Goal: Transaction & Acquisition: Purchase product/service

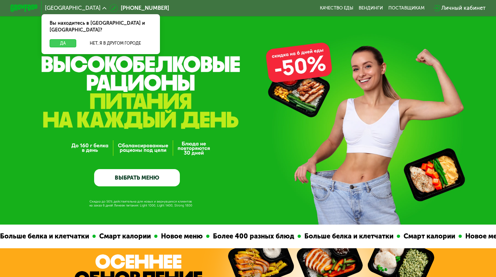
click at [60, 39] on button "Да" at bounding box center [63, 43] width 27 height 8
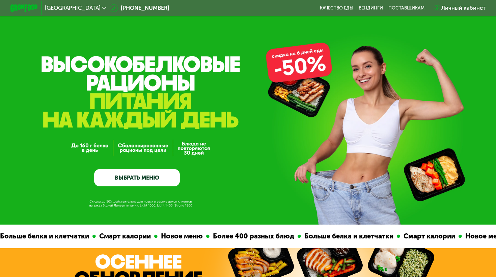
click at [136, 180] on link "ВЫБРАТЬ МЕНЮ" at bounding box center [137, 177] width 86 height 17
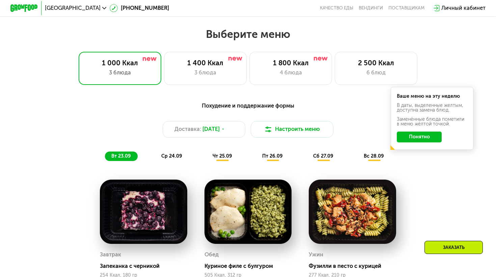
scroll to position [437, 0]
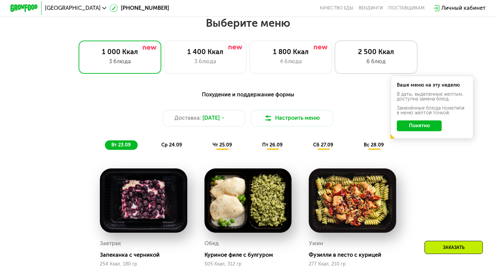
click at [363, 58] on div "6 блюд" at bounding box center [376, 61] width 68 height 8
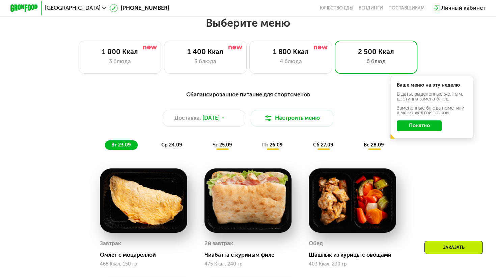
click at [429, 128] on button "Понятно" at bounding box center [419, 125] width 45 height 11
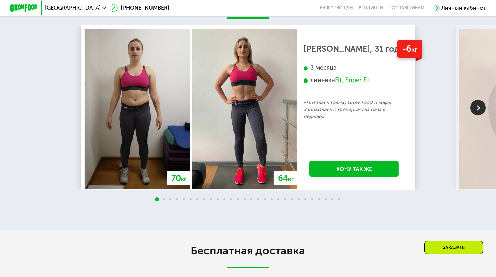
scroll to position [1438, 0]
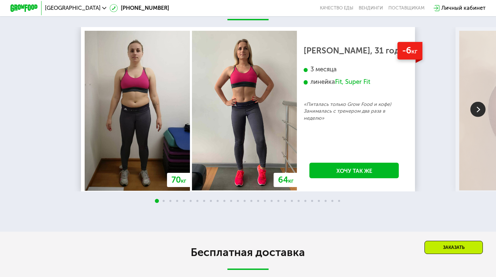
click at [481, 109] on img at bounding box center [478, 109] width 15 height 15
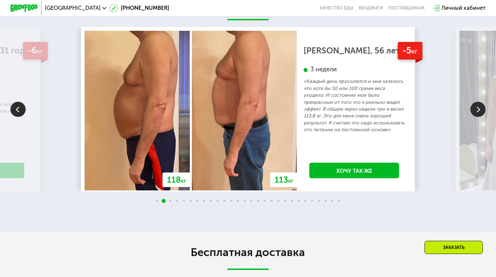
click at [481, 109] on img at bounding box center [478, 109] width 15 height 15
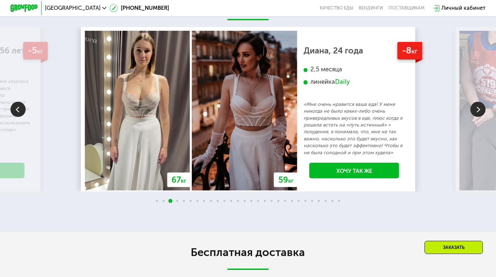
click at [481, 109] on img at bounding box center [478, 109] width 15 height 15
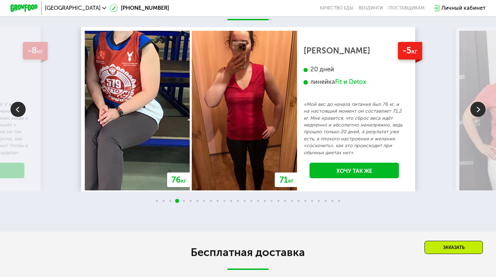
click at [481, 109] on img at bounding box center [478, 109] width 15 height 15
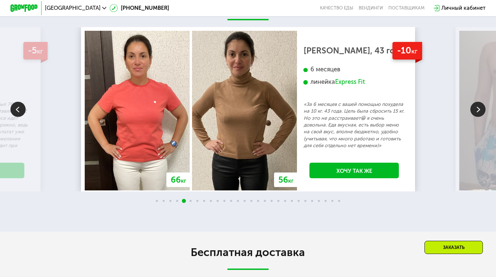
click at [481, 109] on img at bounding box center [478, 109] width 15 height 15
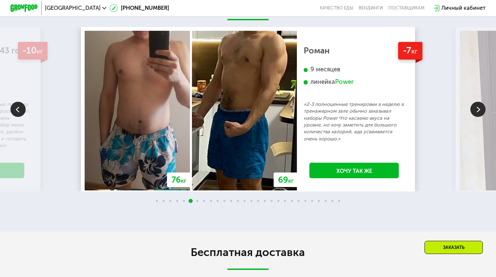
click at [481, 109] on img at bounding box center [478, 109] width 15 height 15
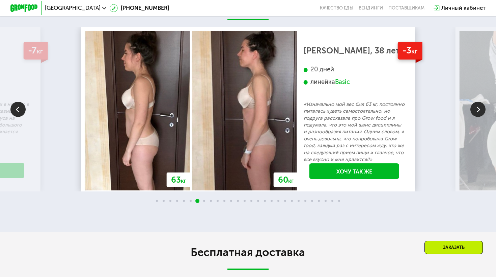
click at [481, 109] on img at bounding box center [478, 109] width 15 height 15
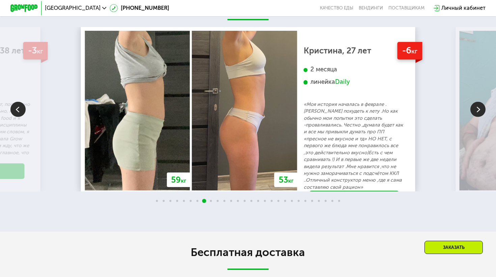
click at [481, 109] on img at bounding box center [478, 109] width 15 height 15
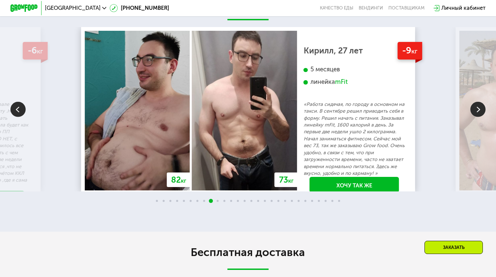
click at [481, 109] on img at bounding box center [478, 109] width 15 height 15
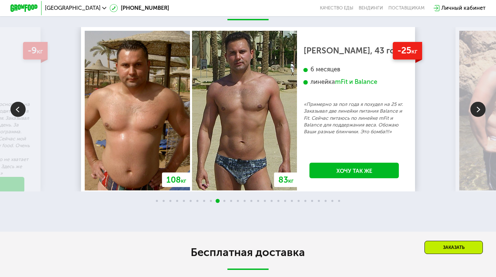
click at [481, 109] on img at bounding box center [478, 109] width 15 height 15
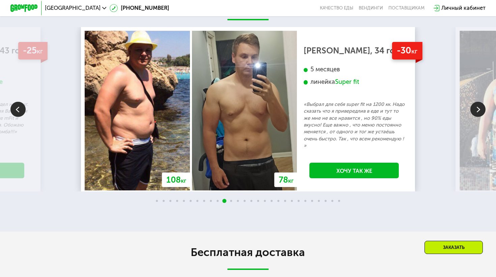
click at [481, 109] on img at bounding box center [478, 109] width 15 height 15
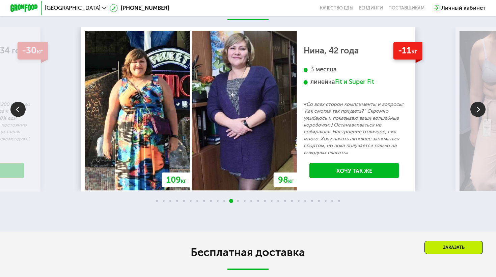
click at [481, 109] on img at bounding box center [478, 109] width 15 height 15
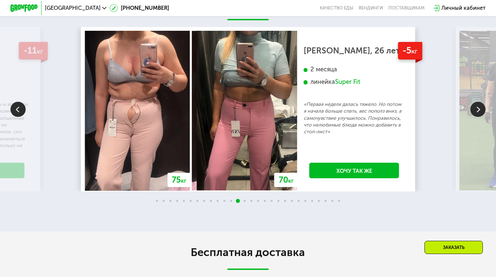
click at [481, 109] on img at bounding box center [478, 109] width 15 height 15
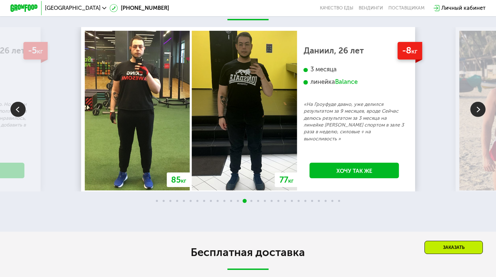
click at [481, 109] on img at bounding box center [478, 109] width 15 height 15
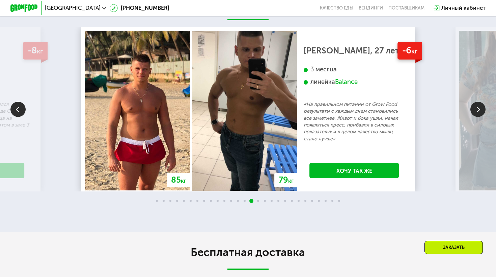
click at [481, 109] on img at bounding box center [478, 109] width 15 height 15
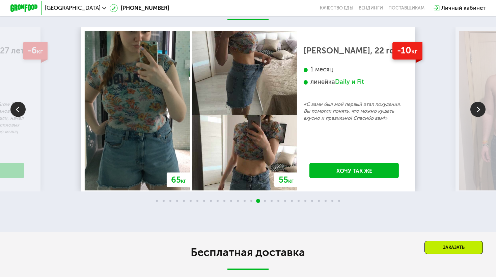
click at [481, 109] on img at bounding box center [478, 109] width 15 height 15
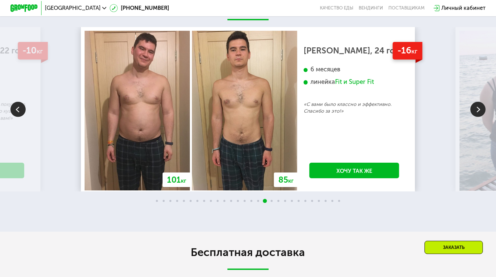
click at [481, 109] on img at bounding box center [478, 109] width 15 height 15
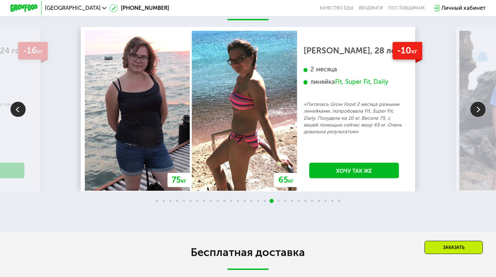
click at [481, 109] on img at bounding box center [478, 109] width 15 height 15
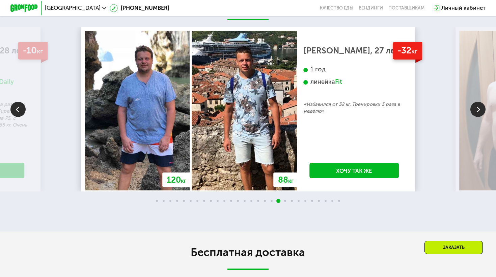
click at [481, 109] on img at bounding box center [478, 109] width 15 height 15
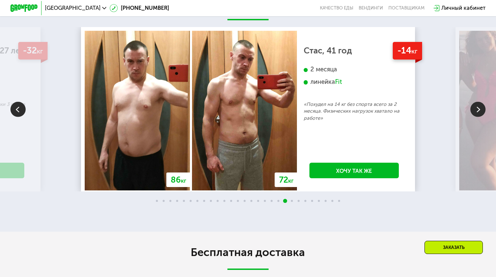
click at [481, 109] on img at bounding box center [478, 109] width 15 height 15
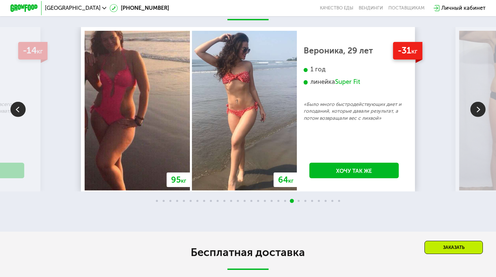
click at [481, 109] on img at bounding box center [478, 109] width 15 height 15
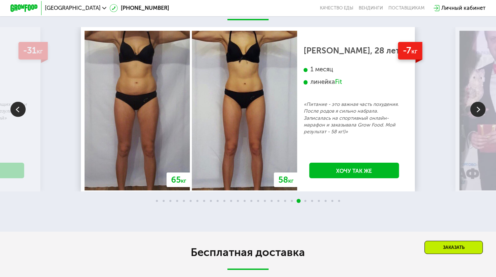
click at [481, 109] on img at bounding box center [478, 109] width 15 height 15
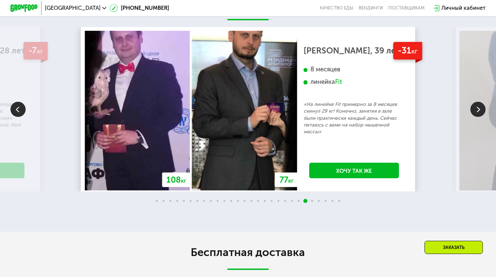
click at [481, 109] on img at bounding box center [478, 109] width 15 height 15
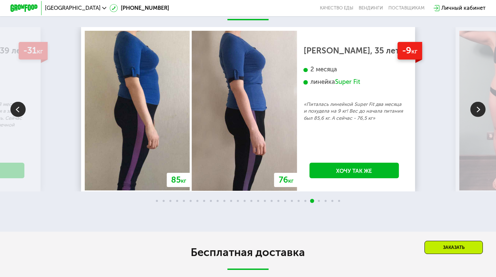
click at [481, 109] on img at bounding box center [478, 109] width 15 height 15
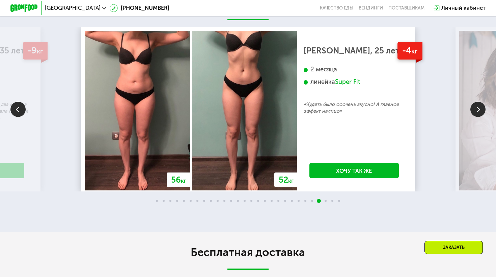
click at [481, 109] on img at bounding box center [478, 109] width 15 height 15
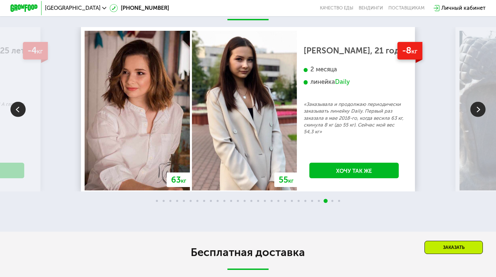
click at [481, 109] on img at bounding box center [478, 109] width 15 height 15
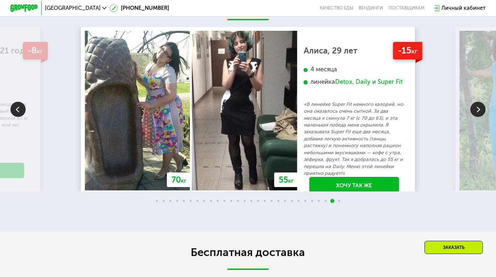
click at [481, 109] on img at bounding box center [478, 109] width 15 height 15
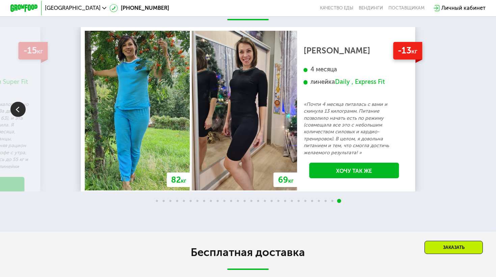
click at [481, 109] on div "70 кг 64 кг -6 кг [PERSON_NAME], 31 год 3 месяца линейка Fit, Super Fit «Питала…" at bounding box center [248, 109] width 496 height 164
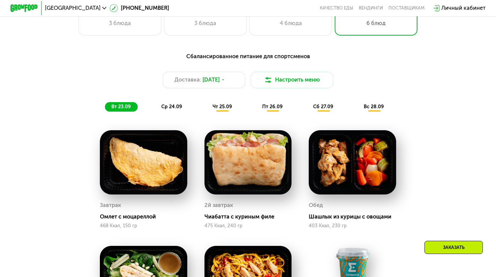
scroll to position [475, 0]
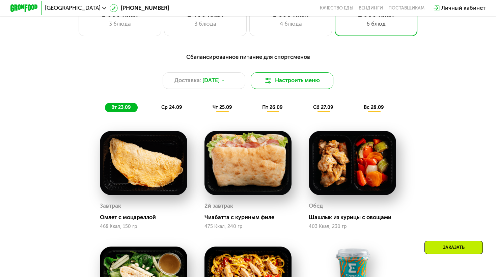
click at [276, 80] on button "Настроить меню" at bounding box center [292, 80] width 83 height 17
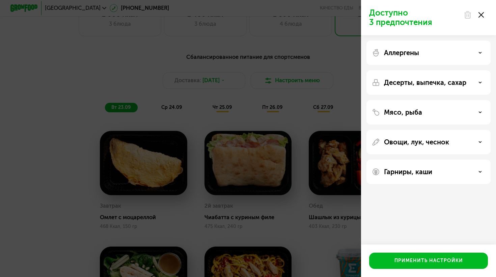
click at [448, 82] on p "Десерты, выпечка, сахар" at bounding box center [425, 82] width 82 height 8
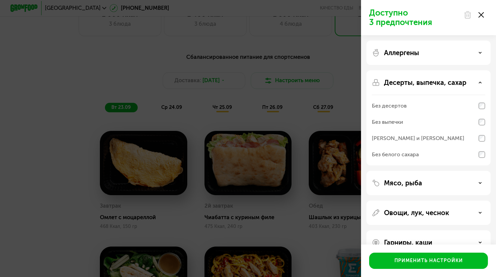
click at [479, 82] on icon at bounding box center [480, 82] width 3 height 3
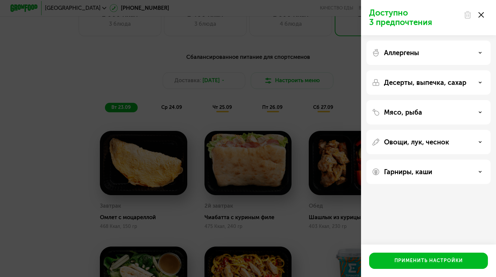
click at [480, 111] on use at bounding box center [481, 111] width 2 height 1
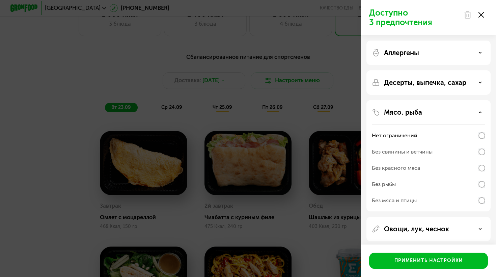
click at [480, 111] on use at bounding box center [481, 111] width 2 height 1
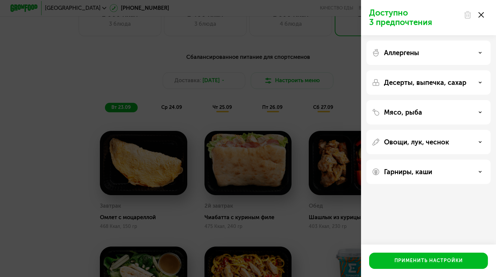
click at [480, 141] on icon at bounding box center [480, 141] width 3 height 3
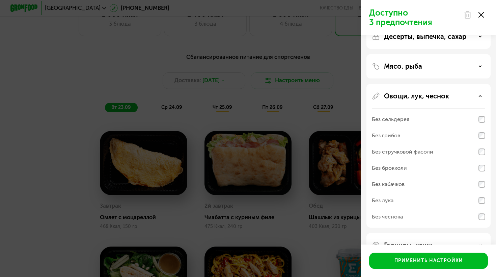
scroll to position [47, 0]
click at [351, 106] on div "Доступно 3 предпочтения Аллергены Десерты, выпечка, сахар Мясо, рыба Овощи, лук…" at bounding box center [248, 138] width 496 height 277
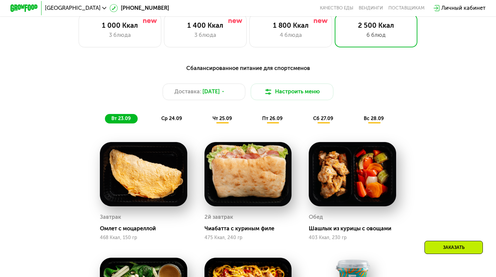
scroll to position [461, 0]
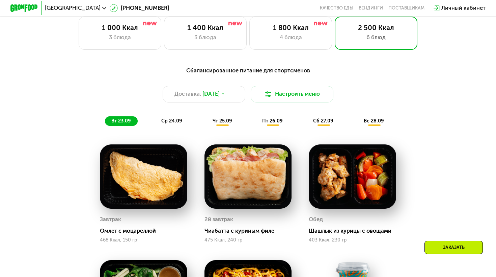
click at [173, 122] on span "ср 24.09" at bounding box center [171, 121] width 21 height 6
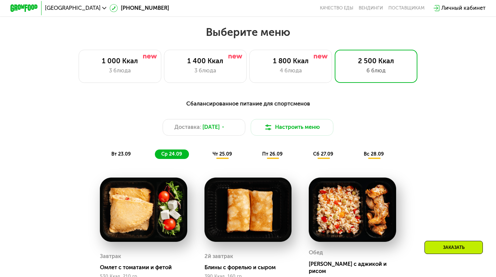
scroll to position [427, 0]
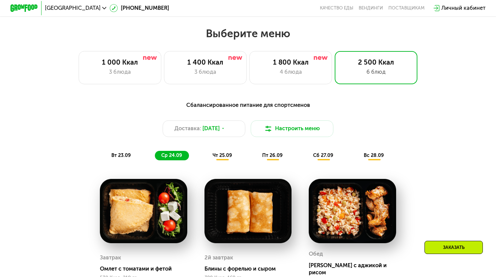
click at [224, 155] on span "чт 25.09" at bounding box center [223, 155] width 20 height 6
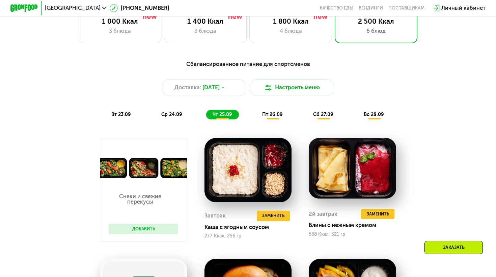
scroll to position [467, 0]
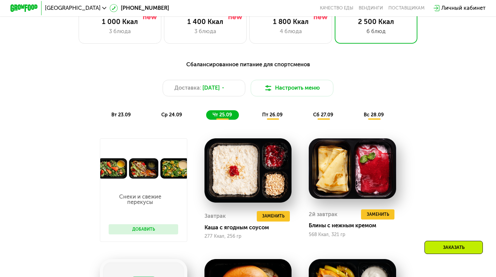
click at [320, 114] on span "сб 27.09" at bounding box center [323, 115] width 20 height 6
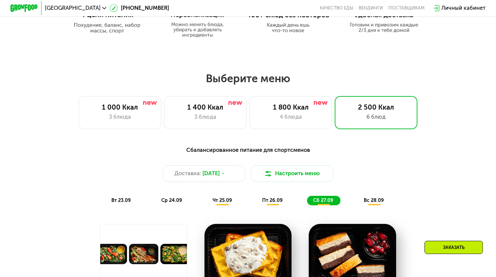
scroll to position [392, 0]
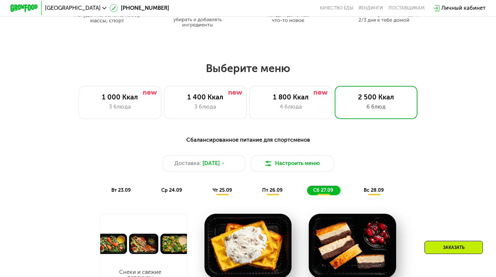
click at [374, 186] on div "вс 28.09" at bounding box center [374, 190] width 33 height 10
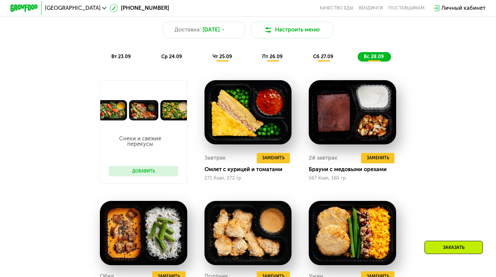
scroll to position [515, 0]
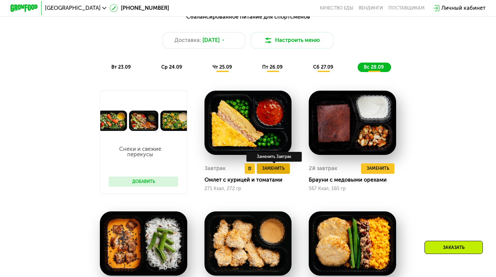
click at [272, 169] on span "Заменить" at bounding box center [273, 168] width 22 height 7
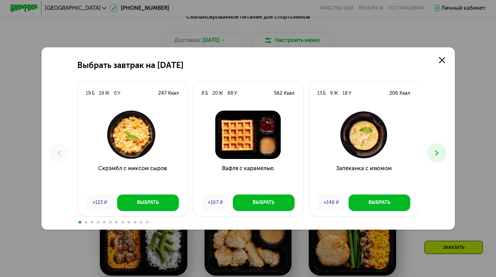
click at [438, 152] on icon at bounding box center [437, 153] width 8 height 8
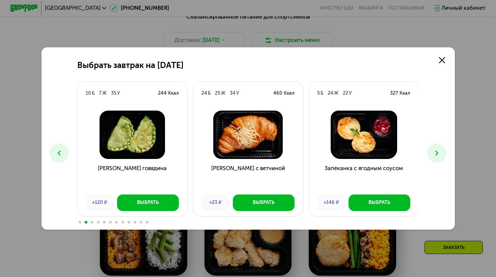
click at [438, 152] on icon at bounding box center [437, 153] width 8 height 8
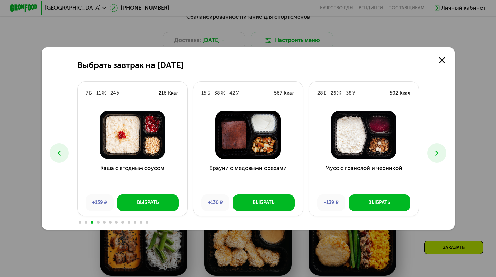
click at [438, 152] on icon at bounding box center [437, 153] width 8 height 8
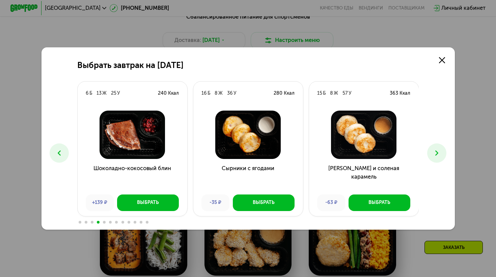
click at [438, 152] on icon at bounding box center [437, 153] width 8 height 8
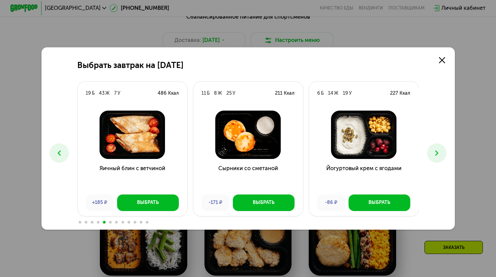
click at [438, 152] on icon at bounding box center [437, 153] width 8 height 8
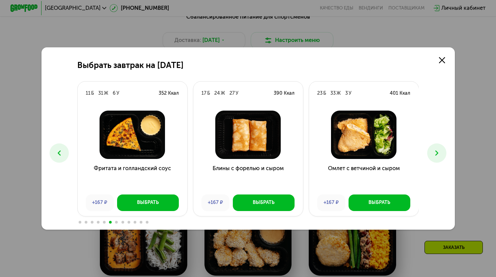
click at [438, 152] on icon at bounding box center [437, 153] width 8 height 8
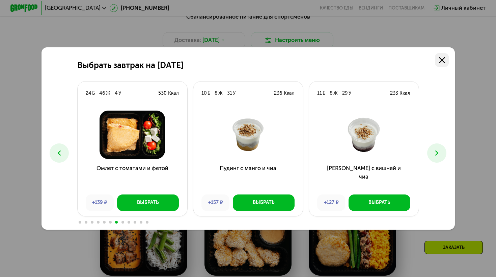
click at [441, 61] on icon at bounding box center [442, 60] width 6 height 6
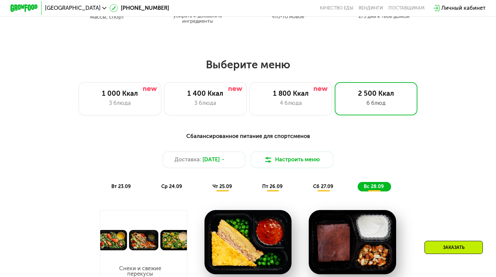
scroll to position [398, 0]
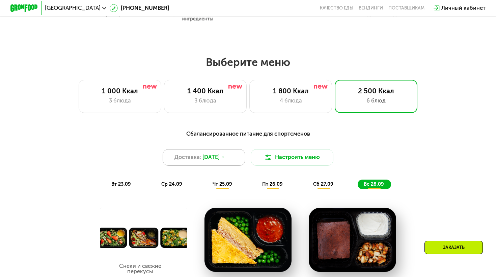
click at [225, 158] on icon at bounding box center [223, 157] width 4 height 4
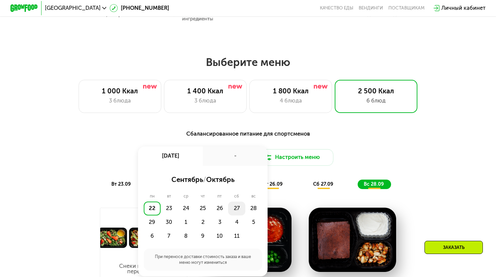
click at [239, 210] on div "27" at bounding box center [236, 208] width 17 height 14
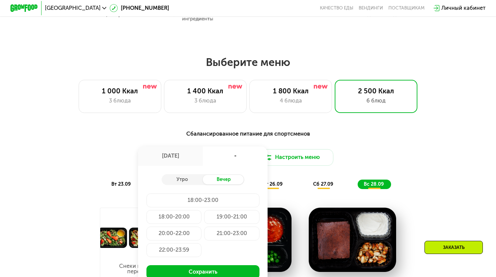
click at [239, 156] on div "-" at bounding box center [235, 155] width 65 height 19
click at [231, 160] on div "-" at bounding box center [235, 155] width 65 height 19
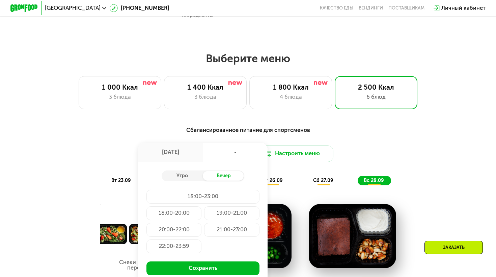
click at [185, 152] on div "[DATE]" at bounding box center [170, 152] width 65 height 19
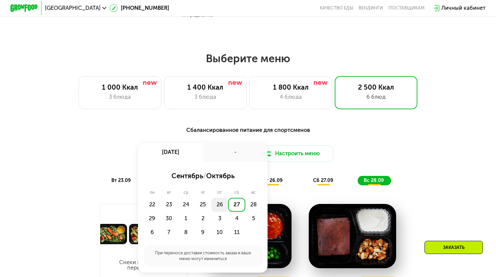
click at [221, 207] on div "26" at bounding box center [219, 205] width 17 height 14
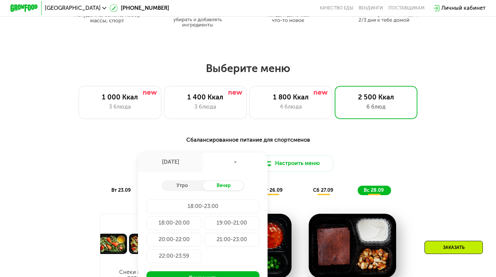
scroll to position [391, 0]
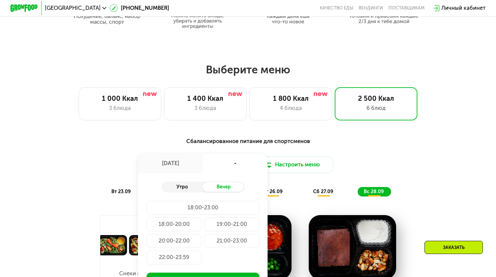
click at [177, 186] on div "Утро" at bounding box center [183, 187] width 42 height 10
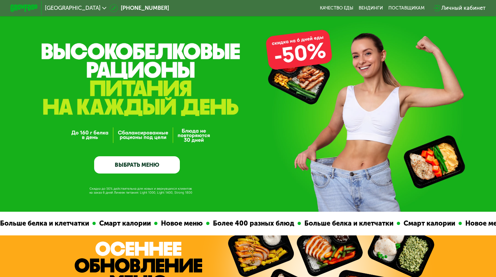
click at [167, 162] on link "ВЫБРАТЬ МЕНЮ" at bounding box center [137, 164] width 86 height 17
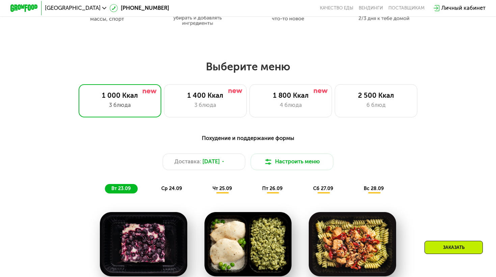
scroll to position [437, 0]
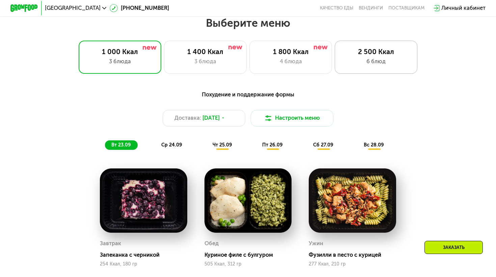
click at [376, 55] on div "2 500 Ккал" at bounding box center [376, 52] width 68 height 8
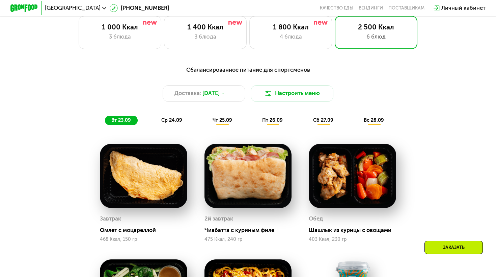
scroll to position [431, 0]
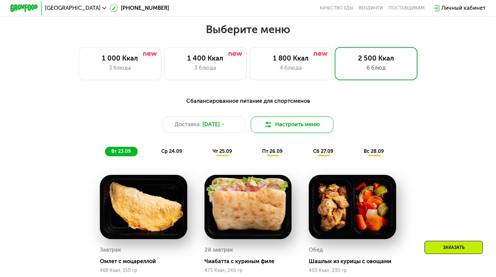
click at [269, 124] on img at bounding box center [268, 124] width 8 height 8
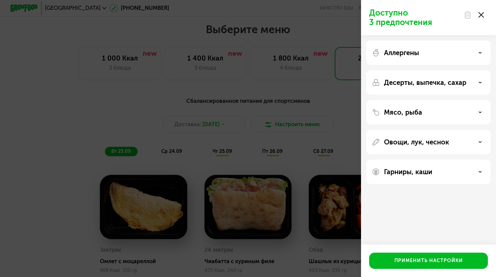
click at [148, 94] on div "Доступно 3 предпочтения Аллергены Десерты, выпечка, сахар Мясо, рыба Овощи, лук…" at bounding box center [248, 138] width 496 height 277
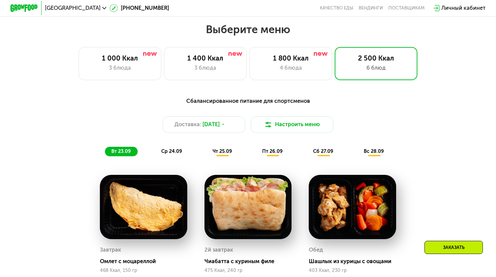
click at [324, 153] on span "сб 27.09" at bounding box center [323, 151] width 20 height 6
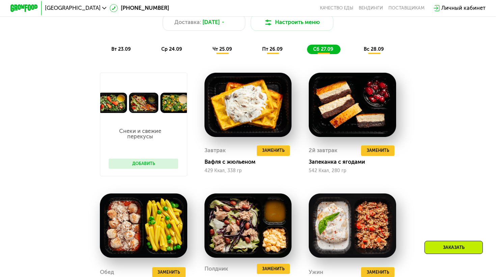
scroll to position [535, 0]
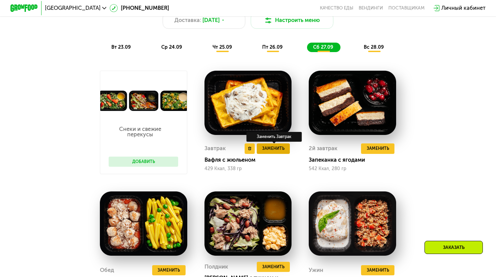
click at [279, 149] on span "Заменить" at bounding box center [273, 148] width 22 height 7
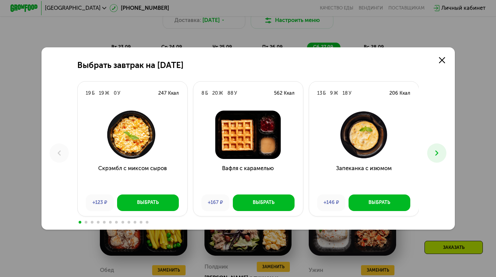
click at [439, 155] on icon at bounding box center [437, 153] width 8 height 8
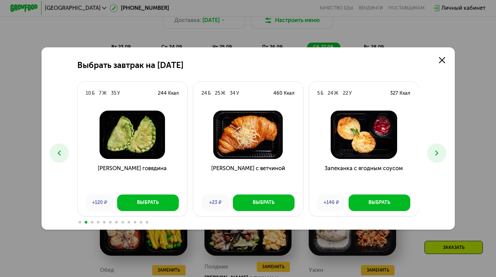
click at [439, 155] on icon at bounding box center [437, 153] width 8 height 8
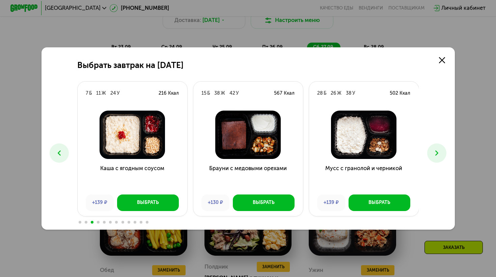
click at [439, 155] on icon at bounding box center [437, 153] width 8 height 8
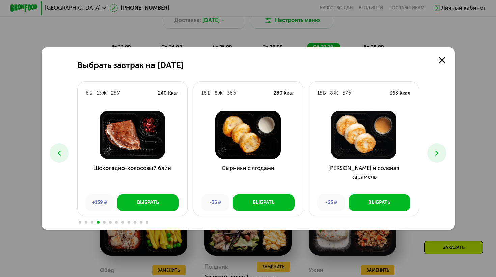
click at [439, 155] on icon at bounding box center [437, 153] width 8 height 8
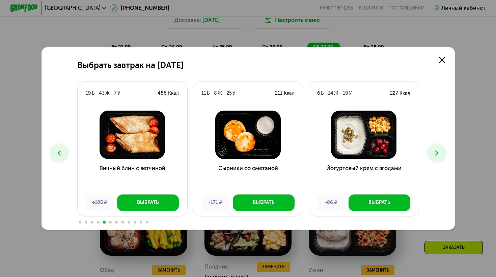
click at [439, 155] on icon at bounding box center [437, 153] width 8 height 8
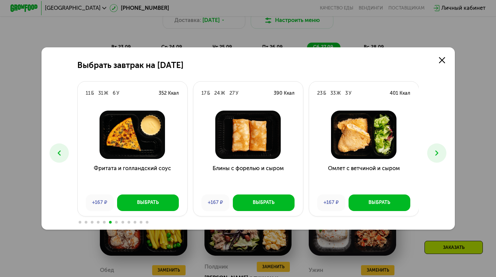
click at [441, 157] on icon at bounding box center [437, 153] width 8 height 8
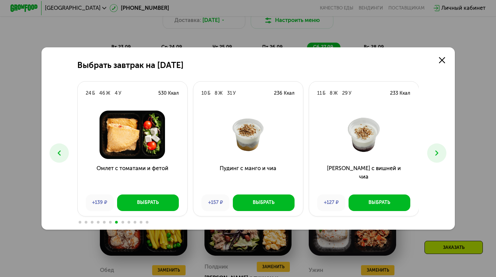
click at [441, 157] on icon at bounding box center [437, 153] width 8 height 8
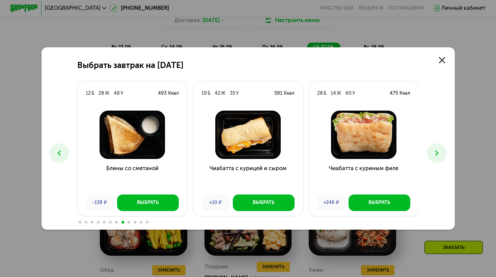
click at [441, 157] on icon at bounding box center [437, 153] width 8 height 8
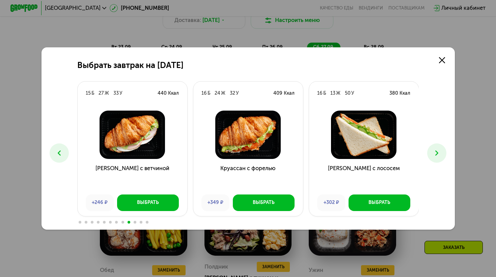
click at [441, 157] on button at bounding box center [437, 152] width 19 height 19
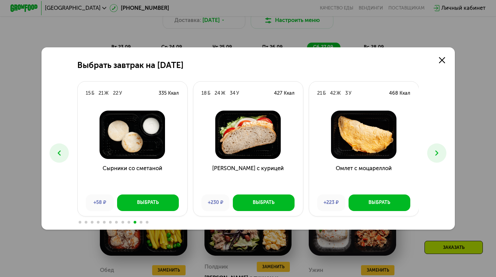
click at [441, 157] on button at bounding box center [437, 152] width 19 height 19
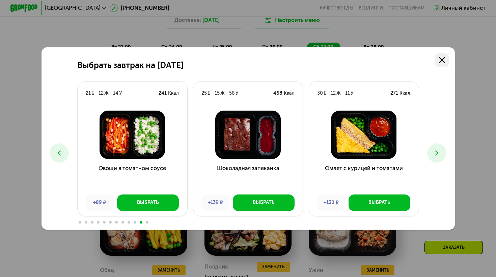
click at [443, 61] on use at bounding box center [442, 60] width 6 height 6
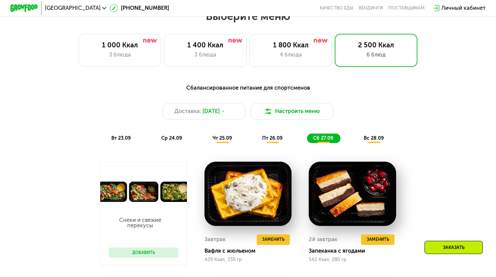
scroll to position [445, 0]
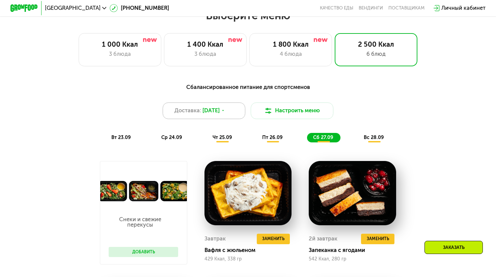
click at [225, 111] on icon at bounding box center [223, 110] width 4 height 4
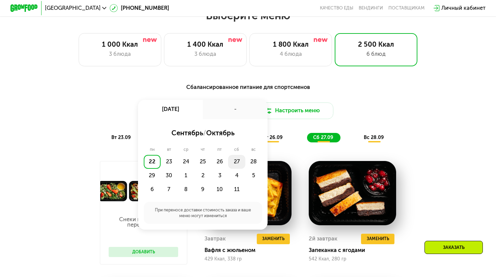
click at [237, 162] on div "27" at bounding box center [236, 162] width 17 height 14
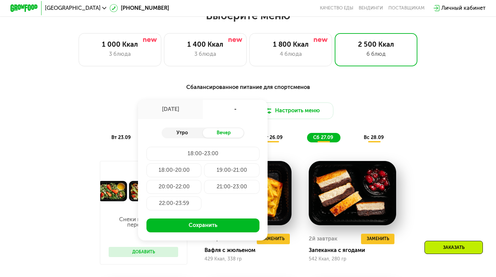
click at [187, 134] on div "Утро" at bounding box center [183, 133] width 42 height 10
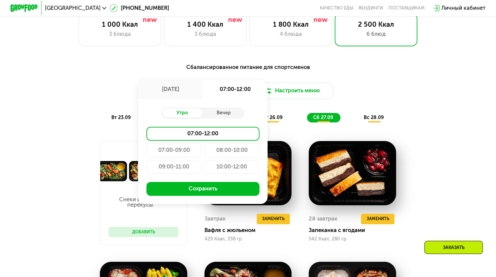
scroll to position [470, 0]
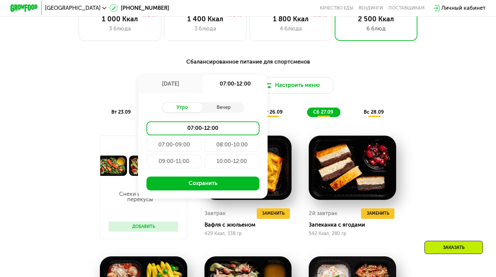
click at [241, 162] on div "10:00-12:00" at bounding box center [231, 161] width 55 height 14
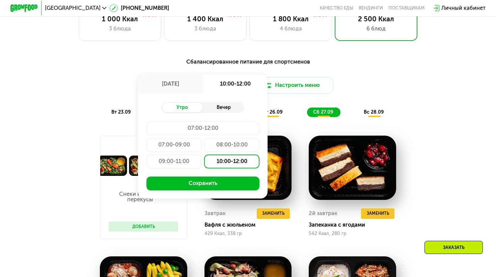
click at [219, 111] on div "Вечер" at bounding box center [224, 108] width 42 height 10
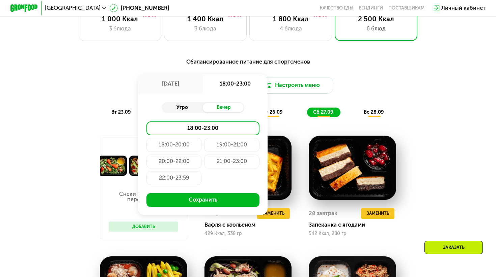
click at [186, 111] on div "Утро" at bounding box center [183, 108] width 42 height 10
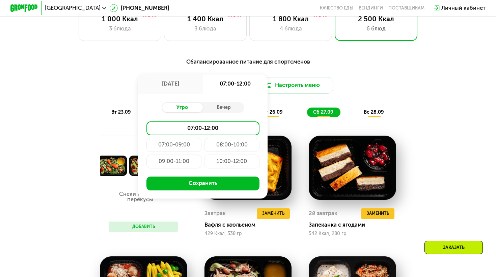
click at [240, 161] on div "10:00-12:00" at bounding box center [231, 161] width 55 height 14
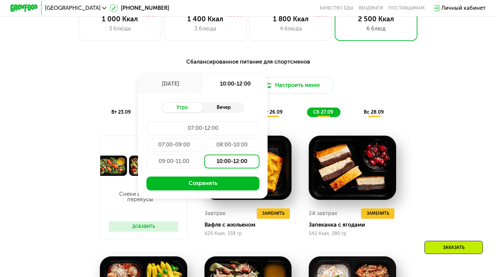
click at [231, 103] on div "Вечер" at bounding box center [224, 108] width 42 height 10
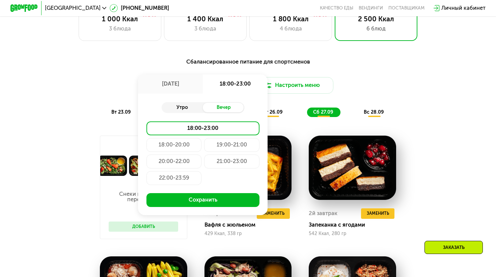
click at [184, 107] on div "Утро" at bounding box center [183, 108] width 42 height 10
